Goal: Go to known website: Access a specific website the user already knows

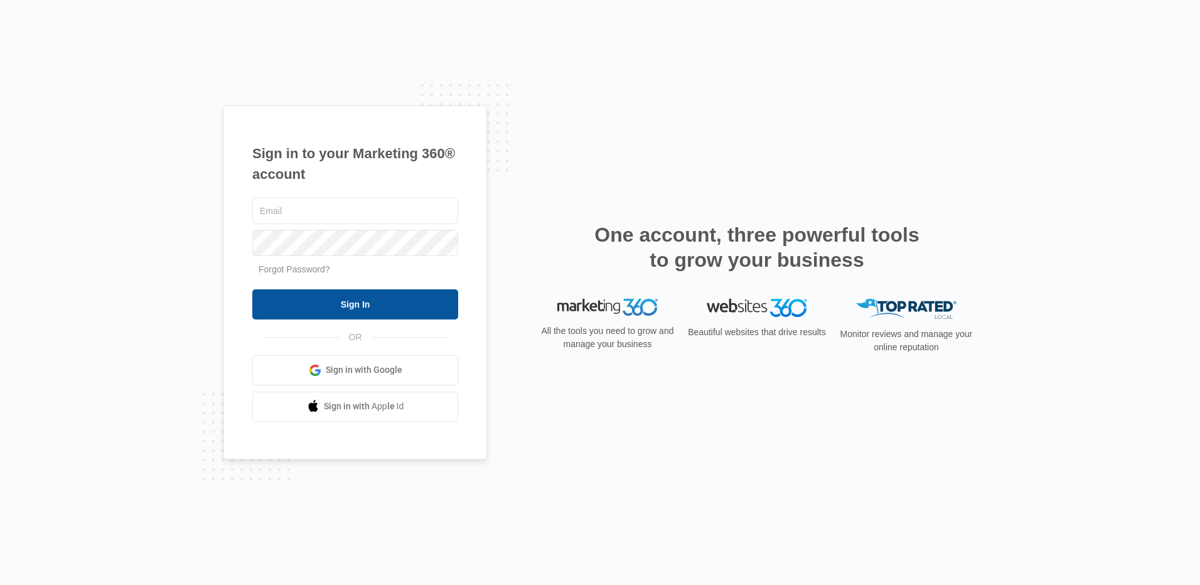
type input "[PERSON_NAME][EMAIL_ADDRESS][DOMAIN_NAME]"
click at [319, 301] on input "Sign In" at bounding box center [355, 304] width 206 height 30
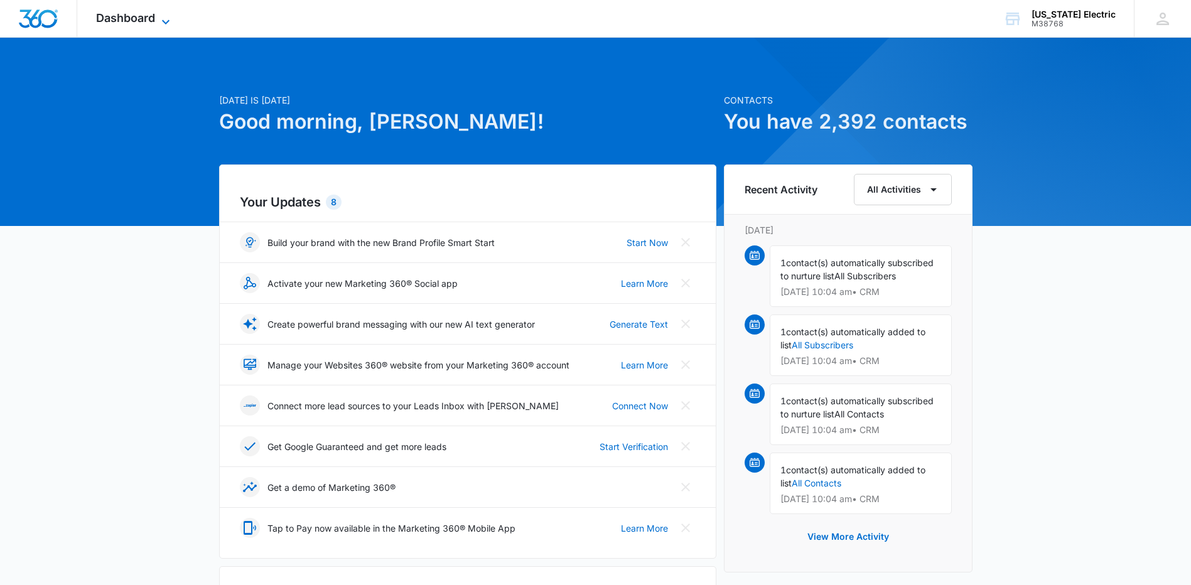
click at [149, 21] on span "Dashboard" at bounding box center [125, 17] width 59 height 13
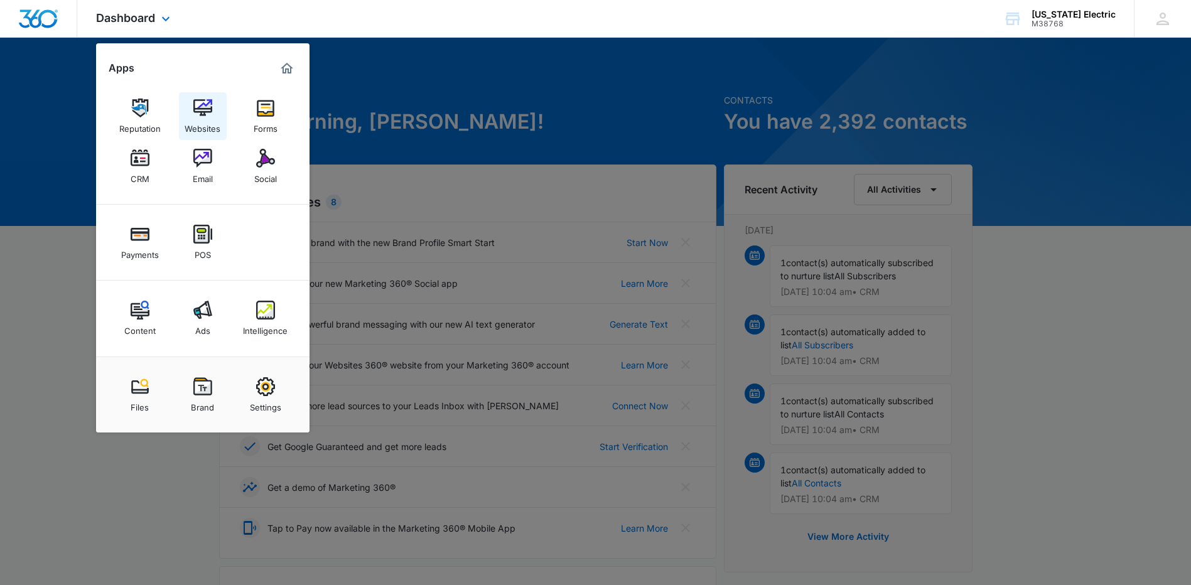
click at [207, 116] on img at bounding box center [202, 108] width 19 height 19
